Goal: Transaction & Acquisition: Purchase product/service

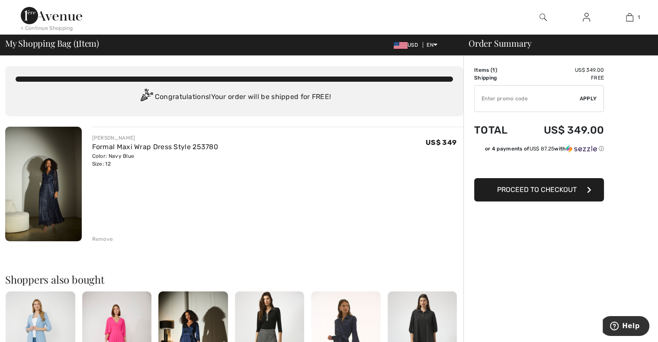
click at [534, 187] on span "Proceed to Checkout" at bounding box center [537, 190] width 80 height 8
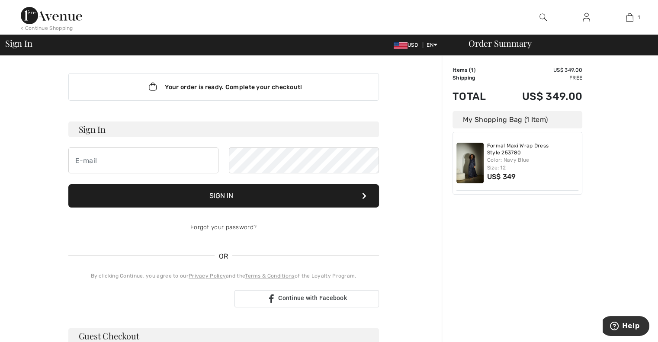
click at [157, 158] on input "email" at bounding box center [143, 160] width 150 height 26
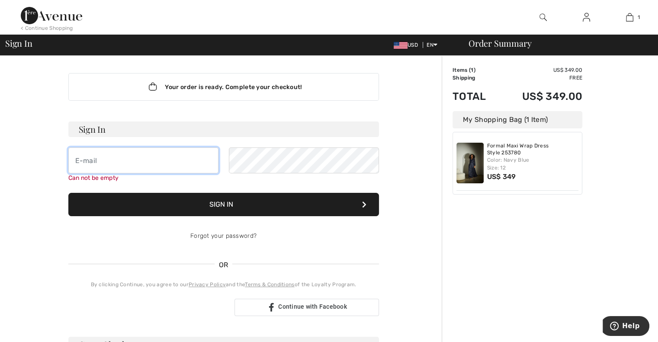
click at [146, 161] on input "email" at bounding box center [143, 160] width 150 height 26
type input "[EMAIL_ADDRESS][PERSON_NAME][DOMAIN_NAME]"
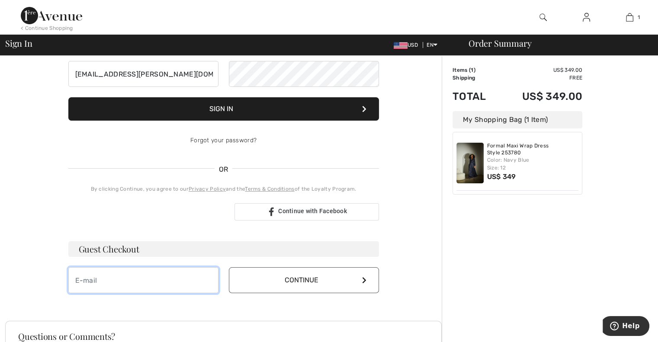
click at [144, 279] on input "email" at bounding box center [143, 280] width 150 height 26
type input "[EMAIL_ADDRESS][PERSON_NAME][DOMAIN_NAME]"
click at [274, 287] on button "Continue" at bounding box center [304, 280] width 150 height 26
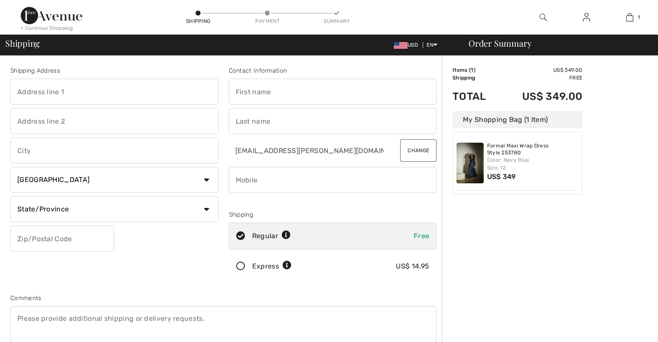
click at [50, 99] on input "text" at bounding box center [114, 92] width 208 height 26
type input "[STREET_ADDRESS]"
type input "MEDFORD"
select select "US"
select select "MA"
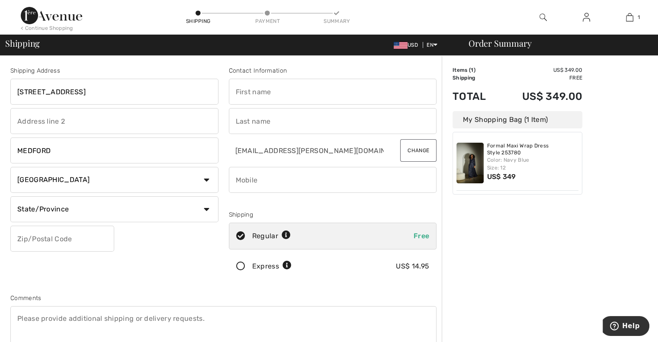
type input "02155"
type input "Stella"
type input "Drummond"
type input "7815263849"
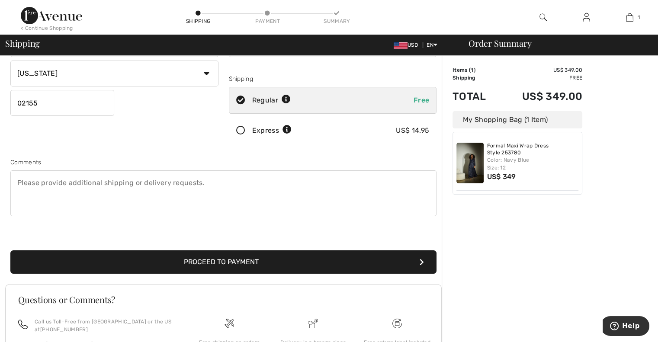
scroll to position [216, 0]
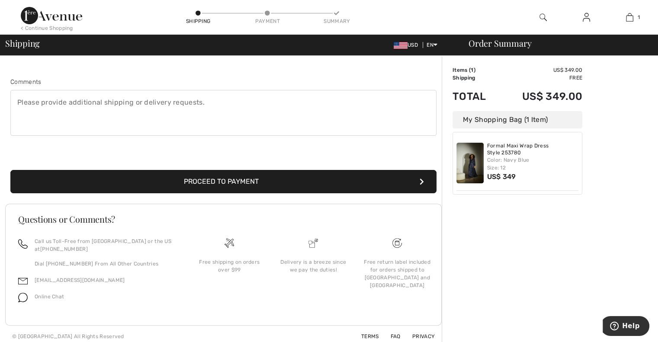
click at [244, 178] on button "Proceed to Payment" at bounding box center [223, 181] width 426 height 23
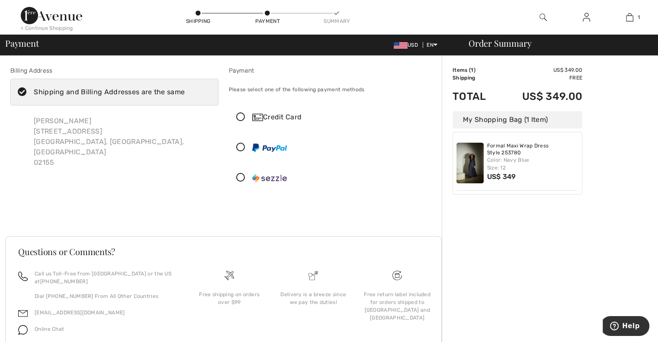
click at [240, 117] on icon at bounding box center [240, 117] width 23 height 9
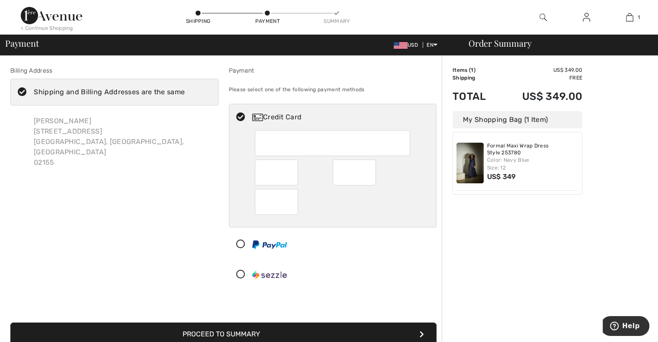
click at [281, 155] on div at bounding box center [332, 143] width 155 height 26
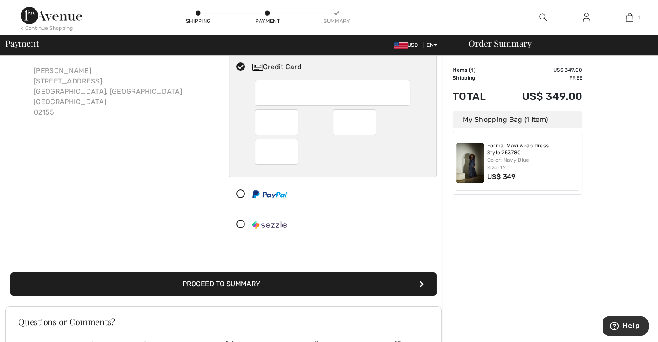
scroll to position [130, 0]
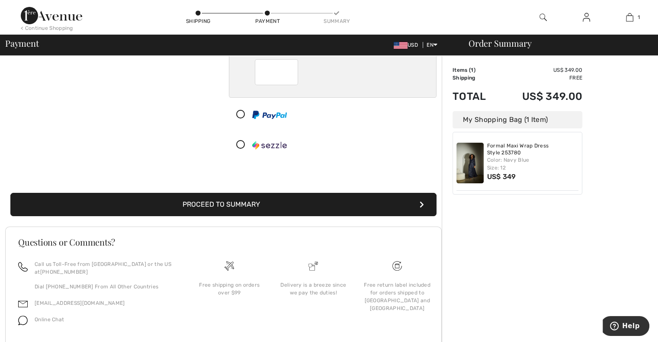
click at [224, 208] on button "Proceed to Summary" at bounding box center [223, 204] width 426 height 23
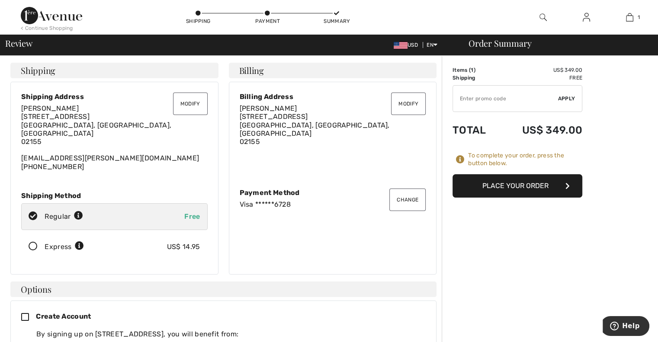
click at [536, 192] on button "Place Your Order" at bounding box center [517, 185] width 130 height 23
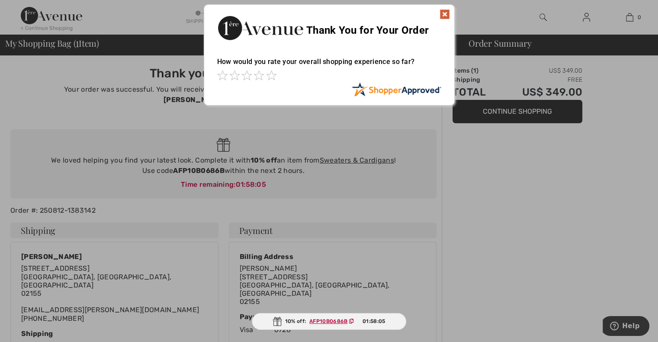
click at [446, 15] on img at bounding box center [444, 14] width 10 height 10
